Goal: Find specific page/section: Find specific page/section

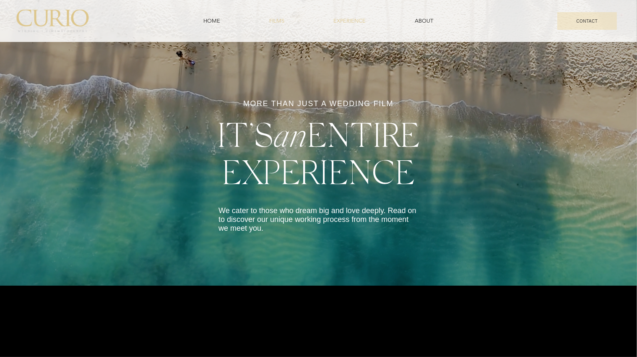
click at [275, 19] on span "FILMS" at bounding box center [277, 21] width 15 height 8
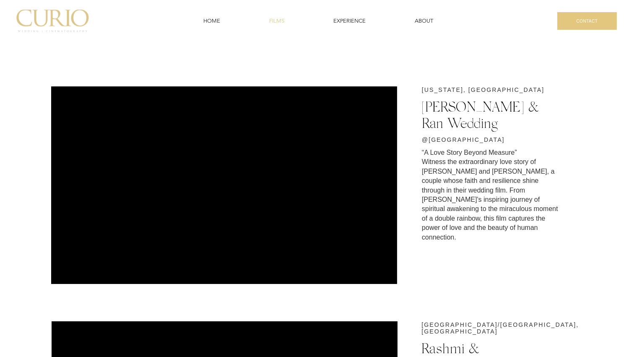
click at [597, 21] on span "CONTACT" at bounding box center [586, 21] width 21 height 5
